Goal: Use online tool/utility: Utilize a website feature to perform a specific function

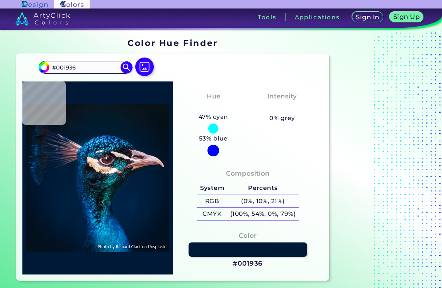
type input "#001130"
type input "#2b6b8c"
type input "#2B6B8C"
type input "#053a5b"
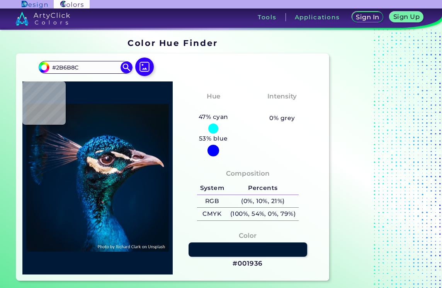
type input "#053A5B"
type input "#1f8ca7"
type input "#1F8CA7"
type input "#001d40"
type input "#001D40"
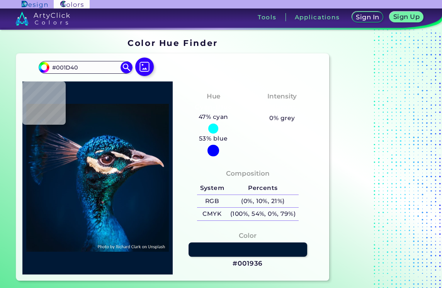
type input "#021e3a"
type input "#021E3A"
type input "#b4dcf3"
type input "#B4DCF3"
type input "#002552"
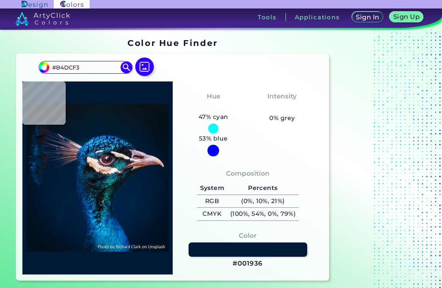
type input "#002552"
type input "#18aac7"
type input "#18AAC7"
type input "#576376"
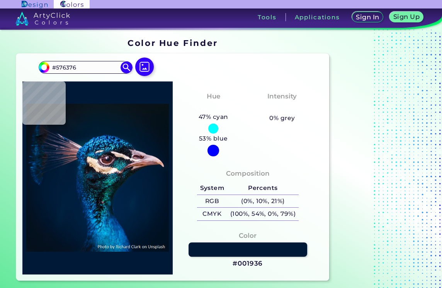
type input "#2692b4"
type input "#2692B4"
type input "#3596c0"
type input "#3596C0"
type input "#2b96b4"
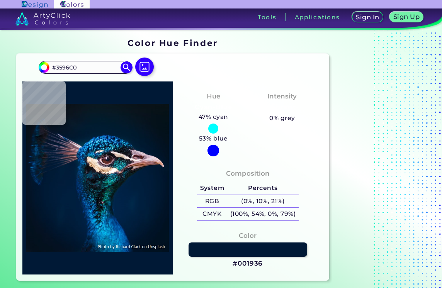
type input "#2B96B4"
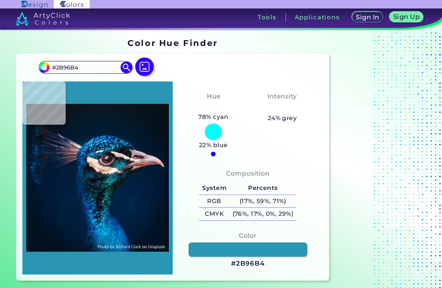
type input "#136877"
type input "#032a30"
type input "#032A30"
type input "#17161b"
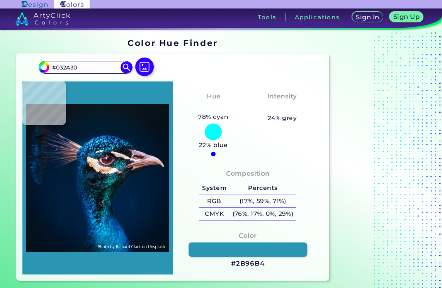
type input "#17161B"
type input "#4d4c5a"
type input "#4D4C5A"
type input "#5d5566"
type input "#5D5566"
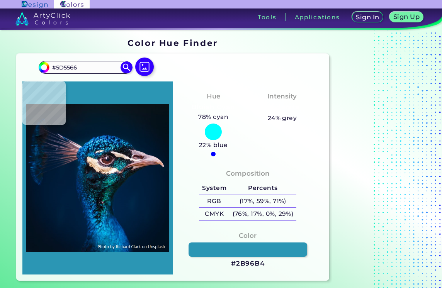
type input "#d2adb6"
type input "#D2ADB6"
type input "#e5d1d8"
type input "#E5D1D8"
type input "#b08d9e"
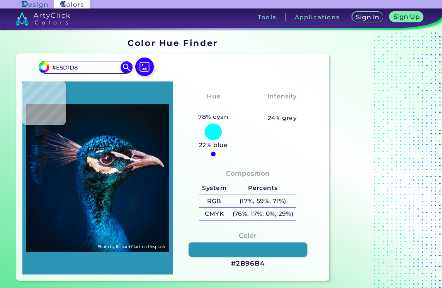
type input "#B08D9E"
type input "#512e40"
type input "#512E40"
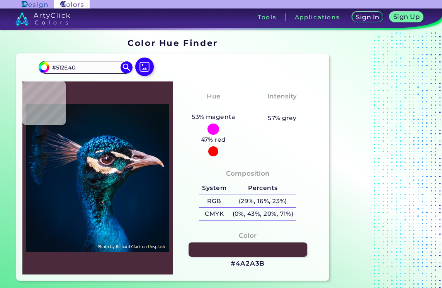
type input "#4a2a3b"
type input "#4A2A3B"
type input "#422839"
type input "#3c2736"
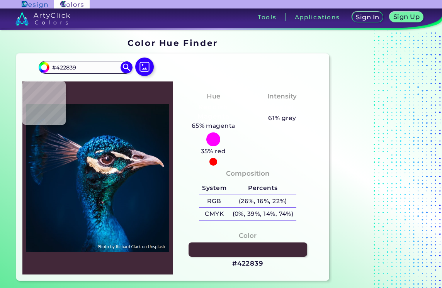
type input "#3C2736"
type input "#6e5d6b"
type input "#6E5D6B"
type input "#533d50"
type input "#533D50"
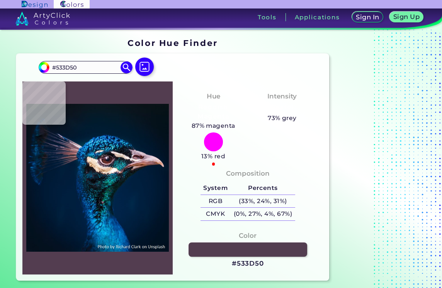
type input "#4e3a4b"
type input "#4E3A4B"
type input "#4a3544"
type input "#4A3544"
type input "#e0d0cd"
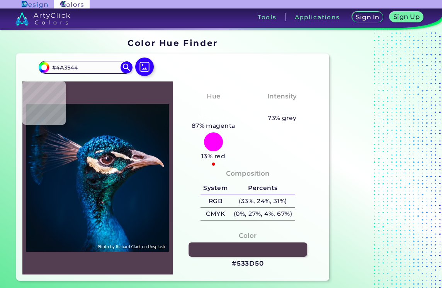
type input "#E0D0CD"
type input "#f0e2da"
type input "#F0E2DA"
type input "#f6e6da"
type input "#F6E6DA"
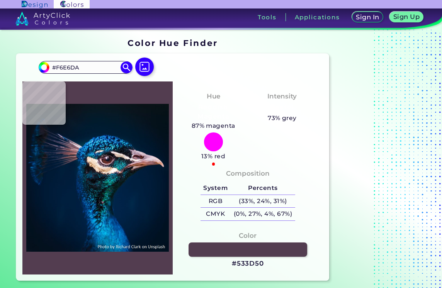
type input "#fbe6d9"
type input "#FBE6D9"
type input "#f6d9ce"
type input "#F6D9CE"
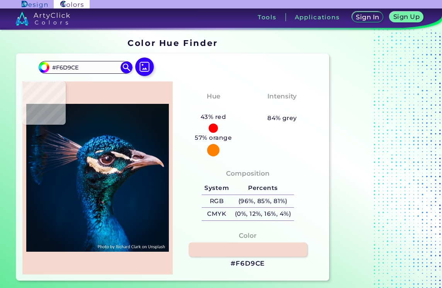
type input "#be9c89"
type input "#BE9C89"
type input "#f0c6a6"
type input "#F0C6A6"
type input "#cea383"
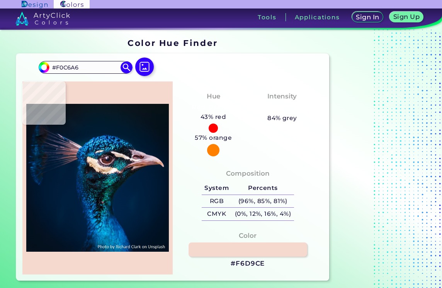
type input "#CEA383"
type input "#f0c9ad"
type input "#F0C9AD"
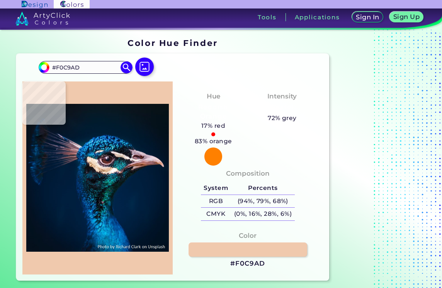
type input "#e5bea5"
type input "#E5BEA5"
type input "#a38065"
type input "#A38065"
type input "#f6d8c8"
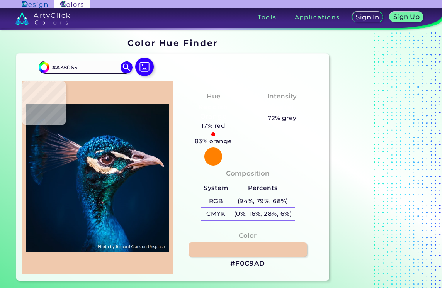
type input "#F6D8C8"
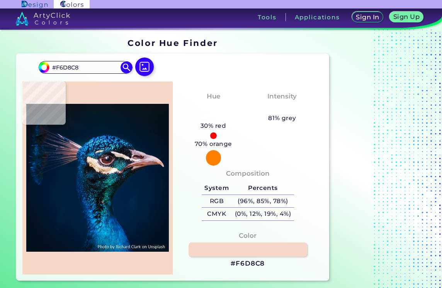
type input "#f4d2b7"
type input "#F4D2B7"
type input "#debaa1"
type input "#DEBAA1"
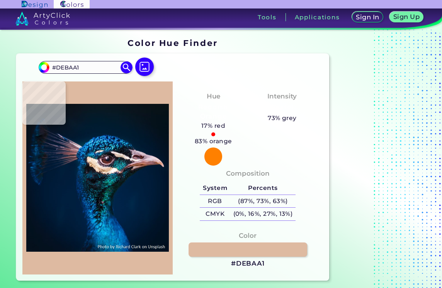
type input "#a98d84"
type input "#A98D84"
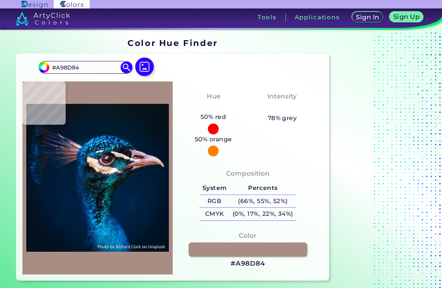
type input "#4c3738"
type input "#4C3738"
type input "#1c141f"
type input "#1C141F"
type input "#292b38"
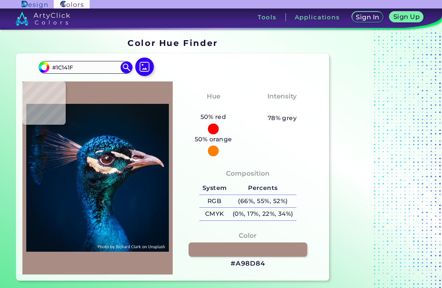
type input "#292B38"
type input "#1c1f29"
type input "#1C1F29"
type input "#22232f"
type input "#22232F"
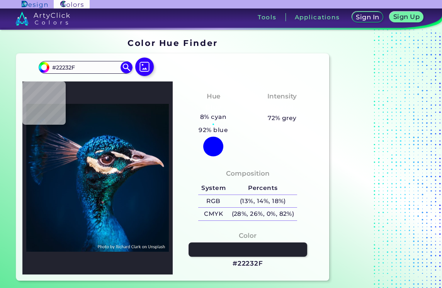
type input "#1b1920"
type input "#1B1920"
type input "#796454"
type input "#eed2b9"
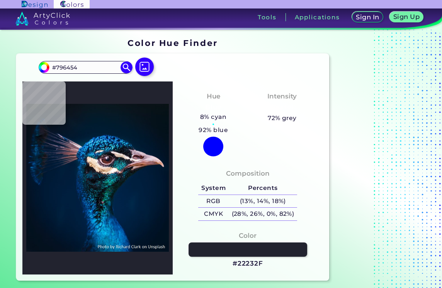
type input "#EED2B9"
type input "#edccb3"
type input "#EDCCB3"
type input "#f4d4bc"
type input "#F4D4BC"
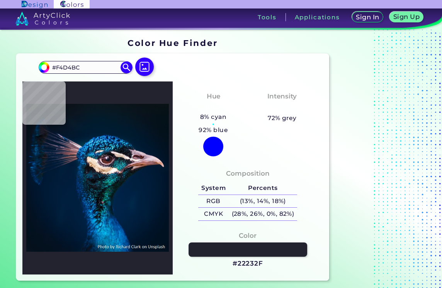
type input "#bd997f"
type input "#BD997F"
type input "#dcb799"
type input "#DCB799"
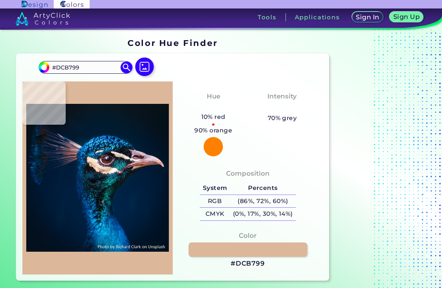
type input "#bd9976"
type input "#BD9976"
type input "#d8b38f"
type input "#D8B38F"
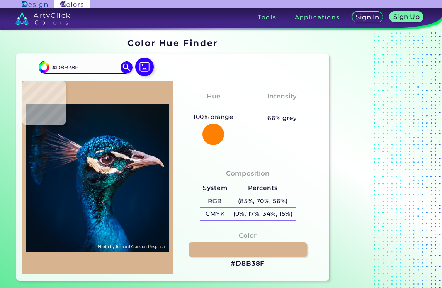
type input "#eac4a2"
type input "#EAC4A2"
type input "#edcaac"
type input "#EDCAAC"
type input "#f7d6bd"
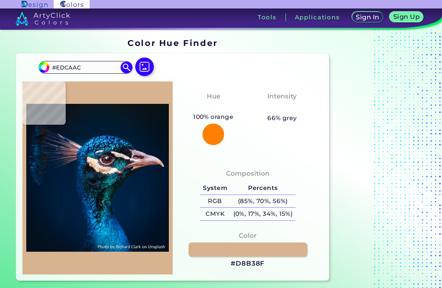
type input "#F7D6BD"
type input "#f6d5ba"
type input "#F6D5BA"
type input "#ddbb98"
type input "#DDBB98"
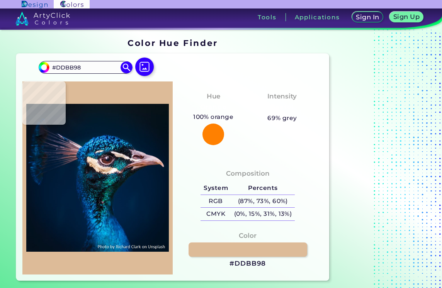
type input "#f8d8c1"
type input "#F8D8C1"
type input "#edcca4"
type input "#EDCCA4"
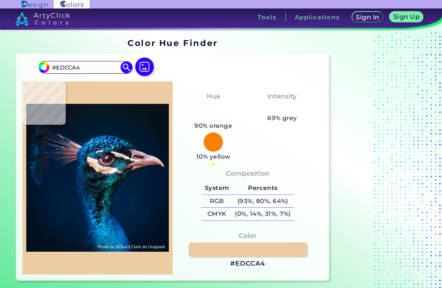
type input "#f9dbc2"
type input "#F9DBC2"
type input "#fee7d9"
type input "#FEE7D9"
type input "#feebda"
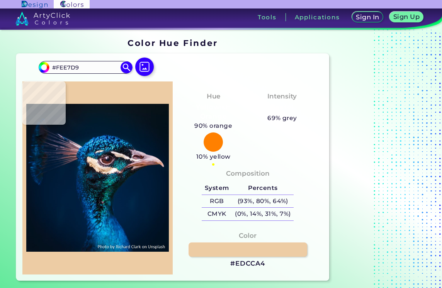
type input "#FEEBDA"
type input "#f7e0ca"
type input "#F7E0CA"
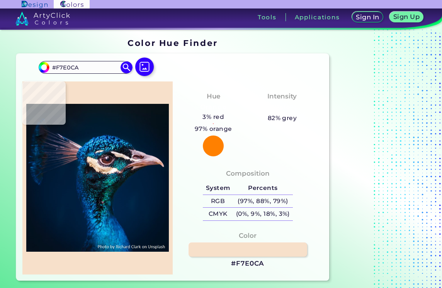
type input "#eaccb1"
type input "#EACCB1"
type input "#e6caac"
type input "#E6CAAC"
type input "#f4dbc6"
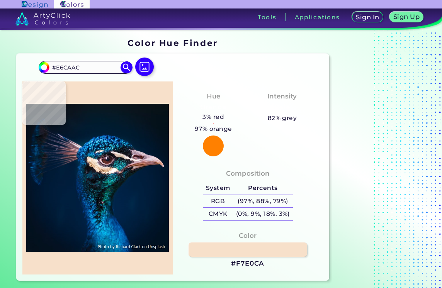
type input "#F4DBC6"
type input "#fae9d8"
type input "#FAE9D8"
type input "#fef1e4"
type input "#FEF1E4"
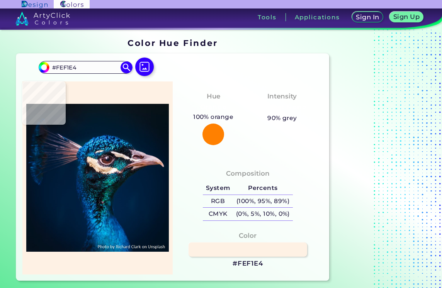
type input "#f2e1d6"
type input "#F2E1D6"
type input "#f0e4da"
type input "#F0E4DA"
type input "#f2e8df"
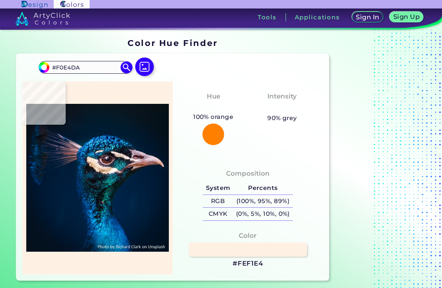
type input "#F2E8DF"
type input "#d7cbc9"
type input "#D7CBC9"
type input "#4b3742"
type input "#4B3742"
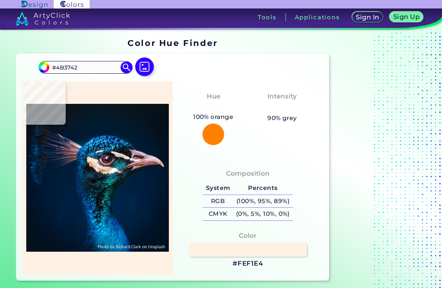
type input "#b9a4b5"
type input "#B9A4B5"
type input "#a290a3"
type input "#A290A3"
type input "#5e4859"
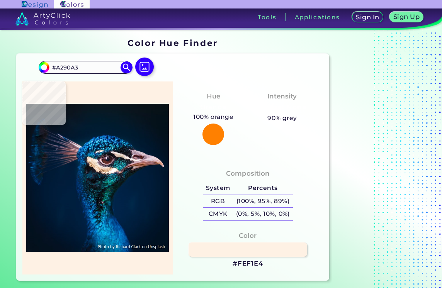
type input "#5E4859"
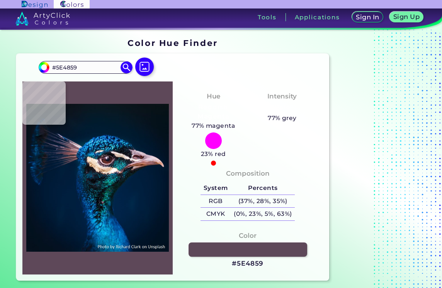
type input "#4f3e4e"
type input "#4F3E4E"
type input "#201223"
type input "#96899a"
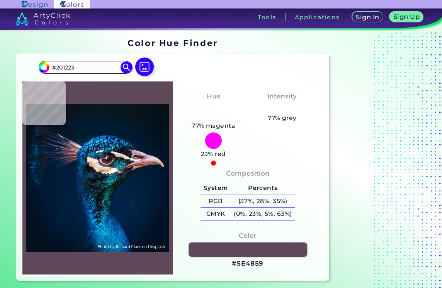
type input "#96899A"
type input "#8b8287"
type input "#8B8287"
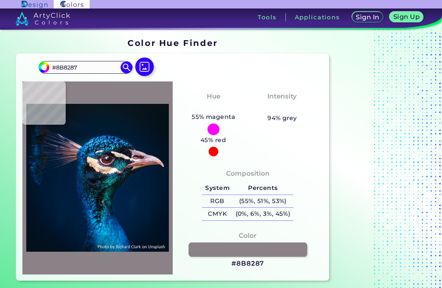
type input "#c4b6ba"
type input "#C4B6BA"
type input "#e8d3cd"
type input "#E8D3CD"
type input "#efddcc"
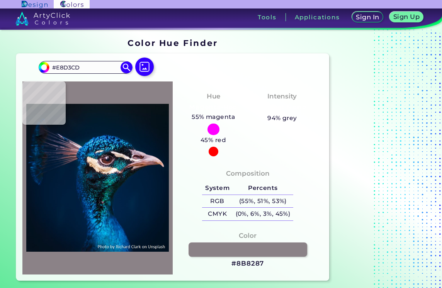
type input "#EFDDCC"
type input "#f5dbc7"
type input "#F5DBC7"
type input "#eeccb2"
type input "#EECCB2"
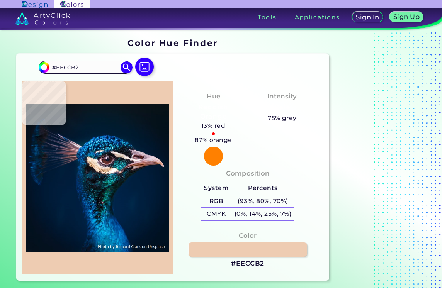
type input "#e2bc9c"
type input "#E2BC9C"
type input "#b28764"
type input "#B28764"
type input "#f8d4b4"
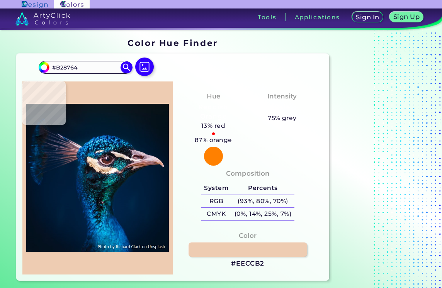
type input "#F8D4B4"
type input "#e9cbaa"
type input "#E9CBAA"
type input "#ebc8a2"
type input "#EBC8A2"
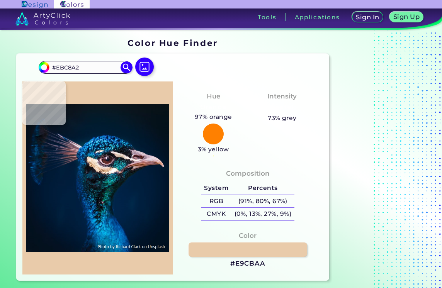
type input "#dbb591"
type input "#DBB591"
type input "#deba98"
type input "#DEBA98"
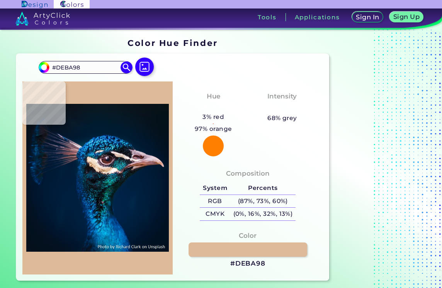
type input "#ecc9a9"
type input "#ECC9A9"
type input "#f4d0b0"
type input "#F4D0B0"
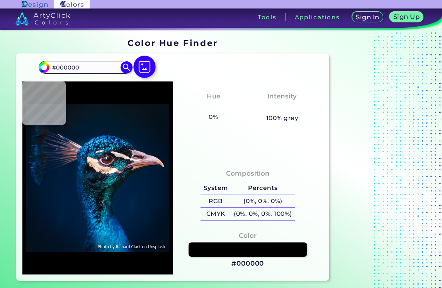
click at [146, 66] on img at bounding box center [144, 67] width 22 height 22
click at [0, 0] on input "file" at bounding box center [0, 0] width 0 height 0
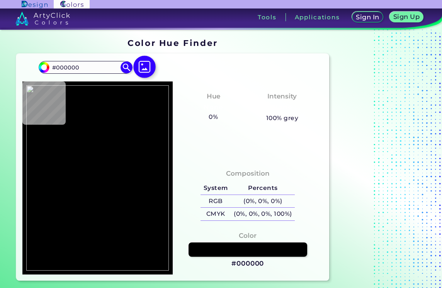
click at [144, 71] on img at bounding box center [144, 67] width 22 height 22
click at [0, 0] on input "file" at bounding box center [0, 0] width 0 height 0
